Goal: Task Accomplishment & Management: Manage account settings

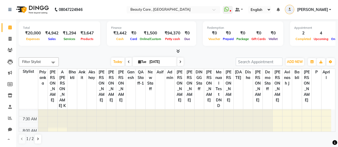
scroll to position [25, 0]
click at [328, 61] on button "Toggle Dropdown" at bounding box center [330, 61] width 9 height 7
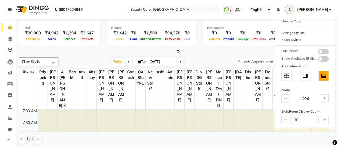
click at [259, 56] on div "Filter Stylist Select All A [PERSON_NAME] K Admin Akshay Ankit [PERSON_NAME] Ap…" at bounding box center [177, 100] width 317 height 91
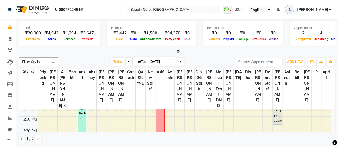
scroll to position [205, 0]
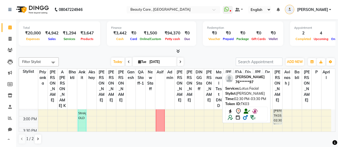
click at [277, 109] on div "[PERSON_NAME], TK03, 02:30 PM-03:30 PM, Lotus Facial" at bounding box center [277, 113] width 8 height 22
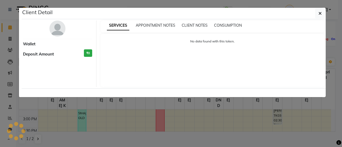
select select "7"
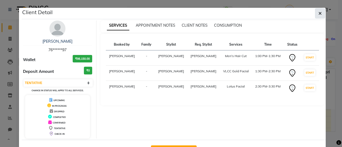
click at [317, 17] on button "button" at bounding box center [320, 13] width 10 height 10
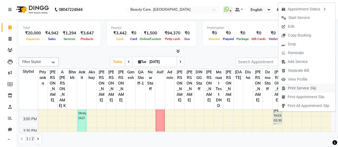
click at [299, 87] on span "Print Service Slip" at bounding box center [302, 89] width 29 height 6
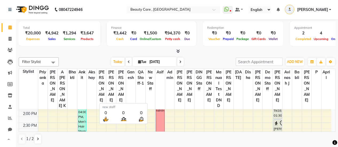
scroll to position [0, 0]
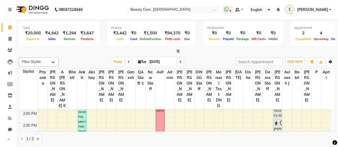
click at [329, 61] on icon "button" at bounding box center [330, 61] width 3 height 3
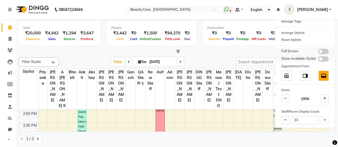
click at [321, 51] on span at bounding box center [323, 51] width 11 height 5
click at [318, 52] on input "checkbox" at bounding box center [318, 52] width 0 height 0
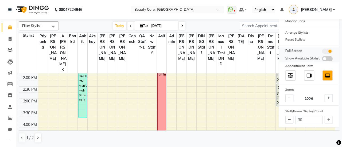
click at [325, 52] on span at bounding box center [327, 51] width 11 height 5
click at [322, 52] on input "checkbox" at bounding box center [322, 52] width 0 height 0
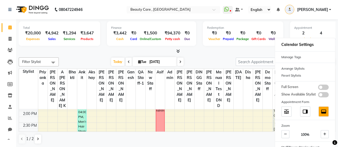
click at [231, 55] on div "Filter Stylist Select All A [PERSON_NAME] K Admin Akshay Ankit [PERSON_NAME] Ap…" at bounding box center [177, 100] width 317 height 91
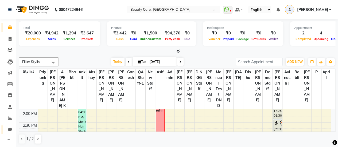
scroll to position [13, 0]
click at [9, 127] on icon at bounding box center [9, 128] width 5 height 4
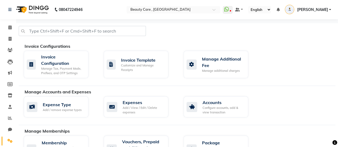
scroll to position [93, 0]
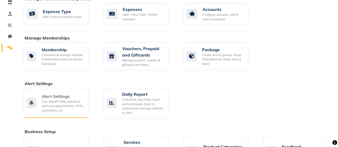
click at [85, 88] on div "Alert Settings Turn ON/OFF SMS and Email Alerts for appointments, OTPs, promoti…" at bounding box center [56, 103] width 65 height 30
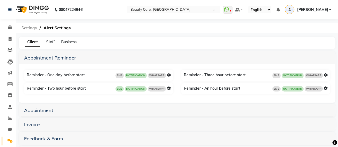
click at [27, 27] on span "Settings" at bounding box center [29, 28] width 21 height 10
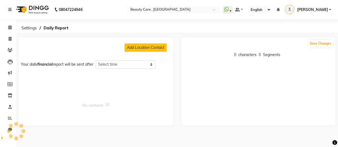
select select "1380"
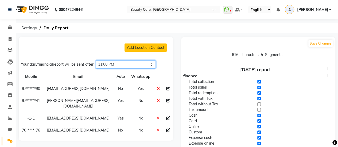
click at [137, 64] on select "Select time 04:00 AM 04:15 AM 04:30 AM 04:45 AM 05:00 AM 05:15 AM 05:30 AM 05:4…" at bounding box center [126, 64] width 60 height 8
click at [11, 43] on link "Invoice" at bounding box center [8, 39] width 13 height 9
select select "service"
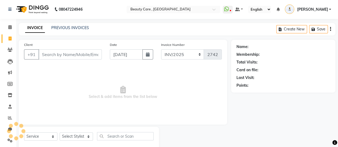
scroll to position [13, 0]
